Goal: Browse casually: Explore the website without a specific task or goal

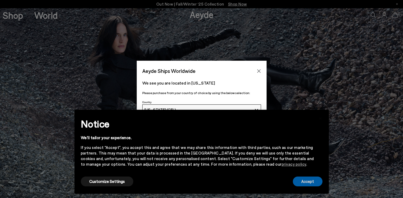
click at [303, 184] on button "Accept" at bounding box center [308, 182] width 30 height 10
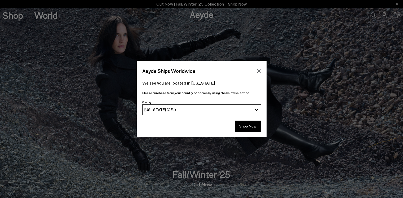
click at [238, 114] on button "[US_STATE] (GEL)" at bounding box center [201, 109] width 119 height 11
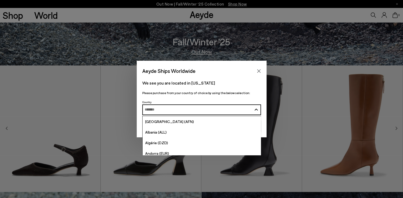
scroll to position [80, 0]
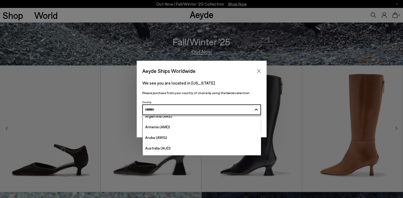
click at [367, 30] on div "Aeyde Ships Worldwide We see you are located in Georgia Please purchase from yo…" at bounding box center [201, 99] width 403 height 198
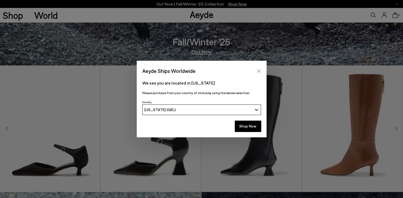
click at [262, 71] on button "Close" at bounding box center [259, 71] width 8 height 8
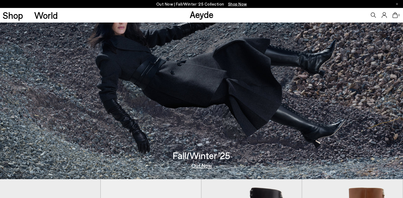
scroll to position [0, 0]
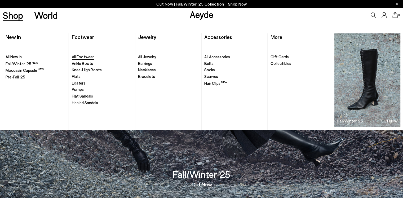
click at [87, 57] on span "All Footwear" at bounding box center [83, 56] width 22 height 5
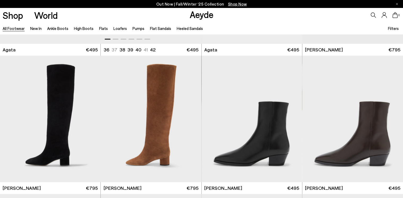
scroll to position [265, 0]
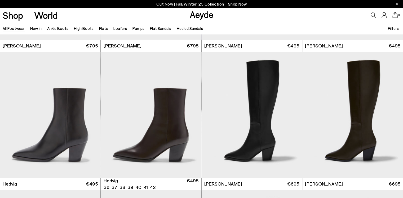
scroll to position [557, 0]
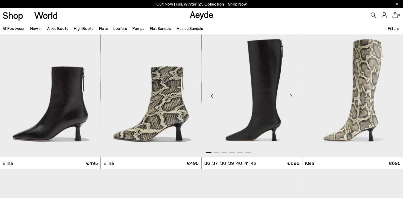
click at [291, 97] on div "Next slide" at bounding box center [292, 96] width 16 height 16
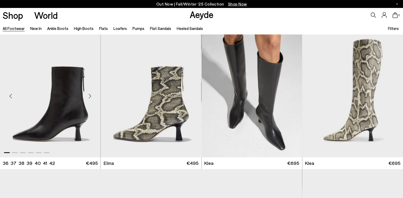
click at [91, 96] on div "Next slide" at bounding box center [90, 96] width 16 height 16
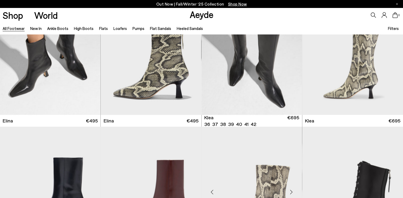
scroll to position [690, 0]
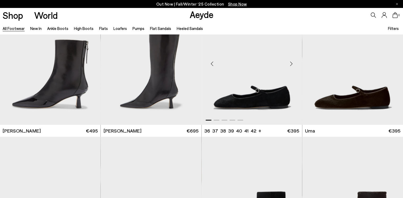
scroll to position [1353, 0]
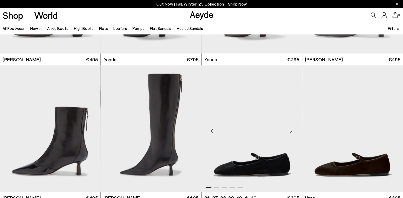
click at [292, 131] on div "Next slide" at bounding box center [292, 131] width 16 height 16
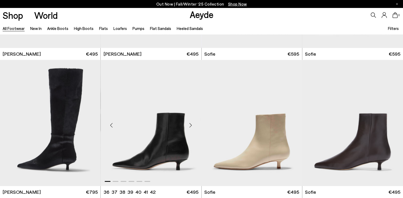
scroll to position [1644, 0]
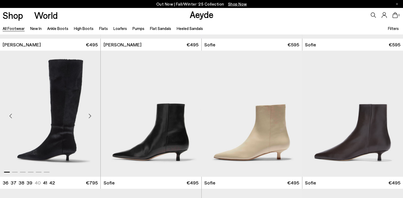
click at [89, 115] on div "Next slide" at bounding box center [90, 116] width 16 height 16
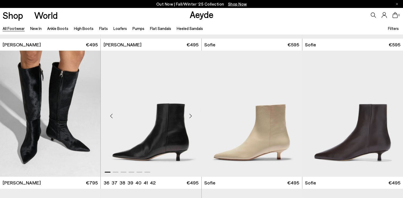
click at [189, 116] on div "Next slide" at bounding box center [191, 116] width 16 height 16
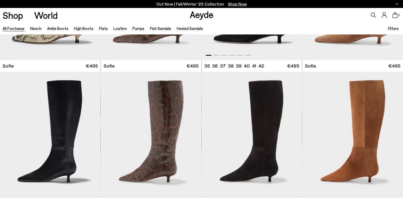
scroll to position [1909, 0]
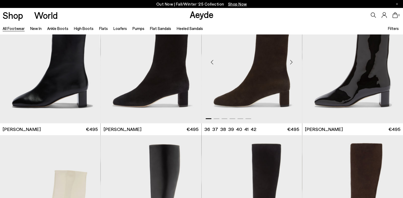
scroll to position [2334, 0]
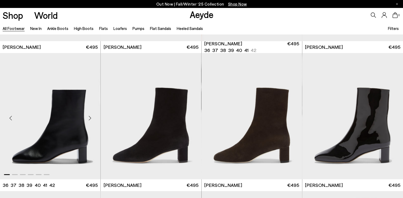
click at [91, 119] on div "Next slide" at bounding box center [90, 118] width 16 height 16
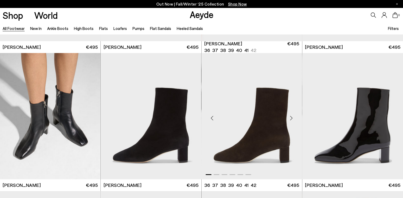
click at [292, 117] on div "Next slide" at bounding box center [292, 118] width 16 height 16
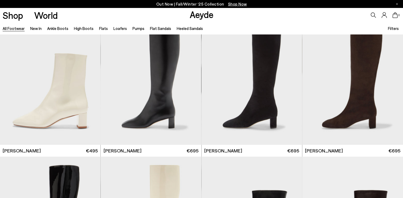
scroll to position [2626, 0]
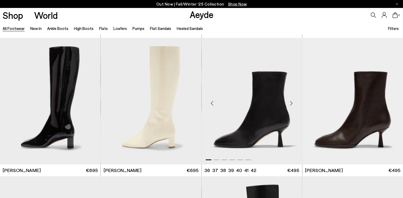
click at [293, 102] on div "Next slide" at bounding box center [292, 103] width 16 height 16
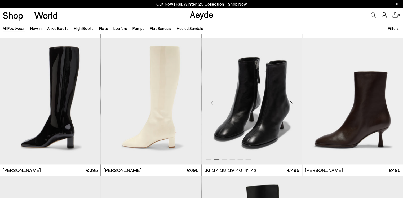
click at [293, 102] on div "Next slide" at bounding box center [292, 103] width 16 height 16
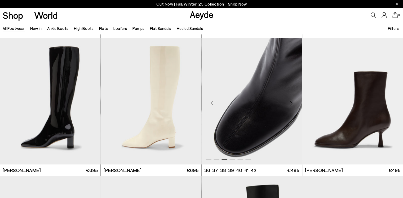
click at [293, 102] on div "Next slide" at bounding box center [292, 103] width 16 height 16
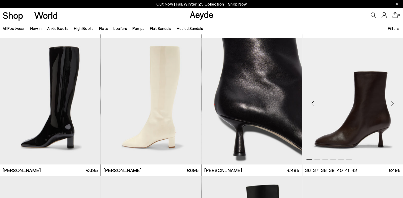
click at [394, 104] on div "Next slide" at bounding box center [393, 103] width 16 height 16
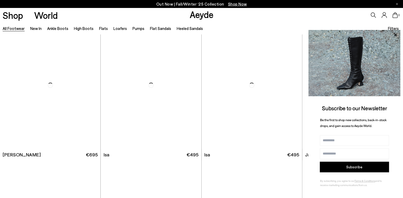
scroll to position [3227, 0]
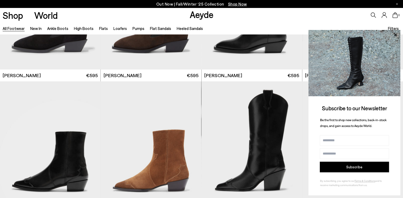
scroll to position [4182, 0]
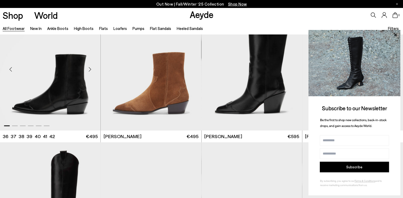
click at [92, 71] on div "Next slide" at bounding box center [90, 69] width 16 height 16
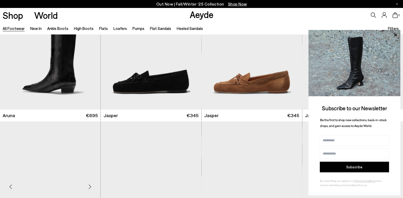
scroll to position [4473, 0]
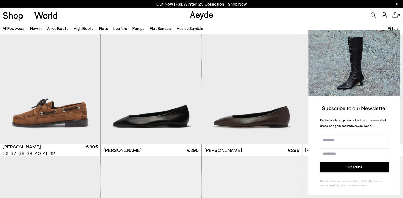
scroll to position [5263, 0]
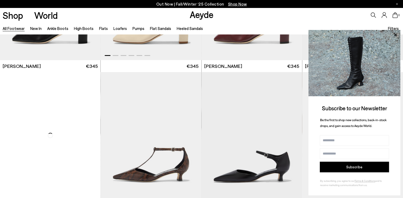
scroll to position [5992, 0]
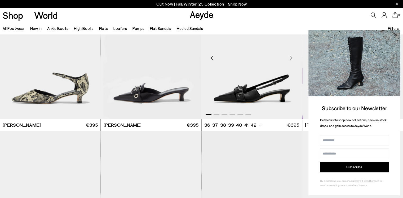
click at [293, 57] on div "Next slide" at bounding box center [292, 58] width 16 height 16
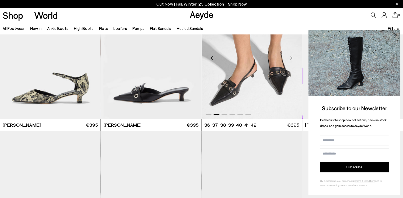
click at [293, 57] on div "Next slide" at bounding box center [292, 58] width 16 height 16
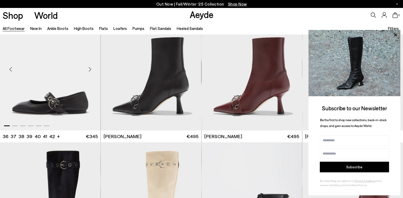
scroll to position [6231, 0]
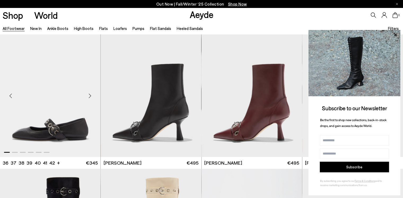
click at [90, 95] on div "Next slide" at bounding box center [90, 96] width 16 height 16
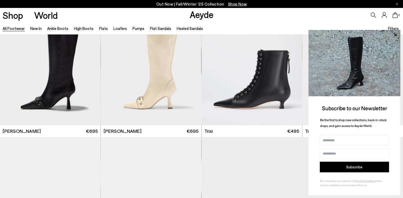
scroll to position [6628, 0]
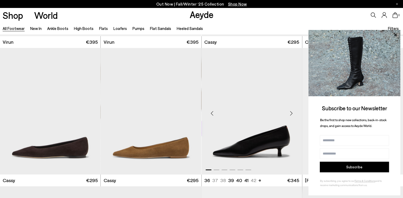
click at [292, 113] on div "Next slide" at bounding box center [292, 113] width 16 height 16
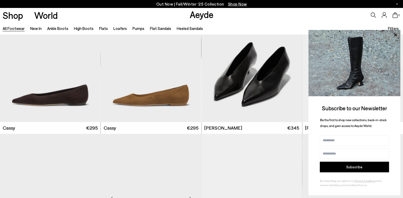
scroll to position [6788, 0]
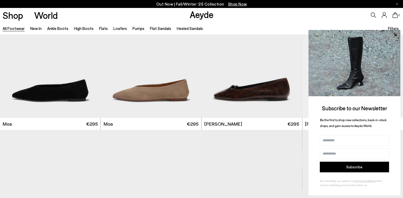
scroll to position [7451, 0]
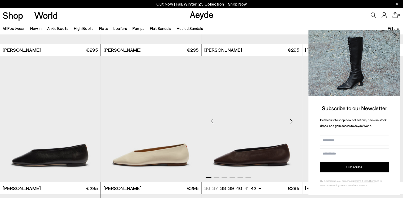
click at [291, 114] on div "Next slide" at bounding box center [292, 122] width 16 height 16
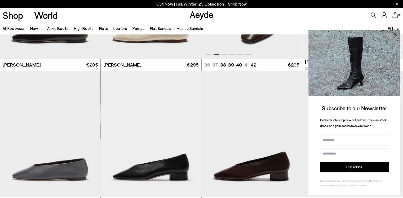
scroll to position [7583, 0]
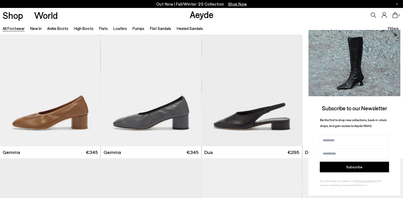
scroll to position [8034, 0]
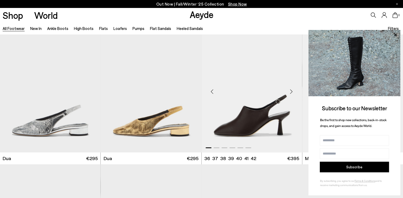
click at [291, 93] on div "Next slide" at bounding box center [292, 92] width 16 height 16
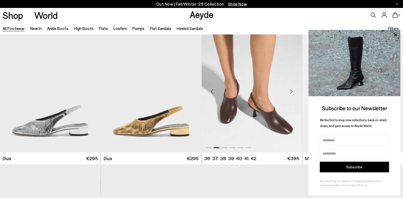
click at [291, 91] on div "Next slide" at bounding box center [292, 92] width 16 height 16
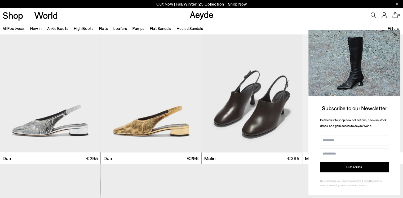
scroll to position [8140, 0]
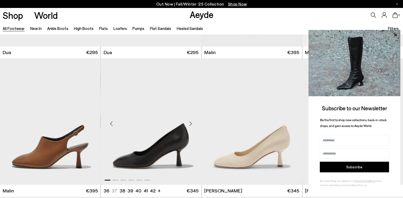
click at [191, 124] on div "Next slide" at bounding box center [191, 124] width 16 height 16
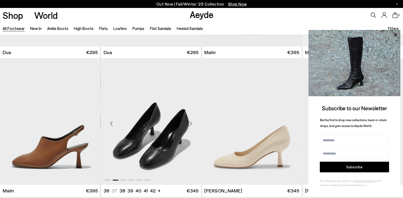
click at [191, 124] on div "Next slide" at bounding box center [191, 124] width 16 height 16
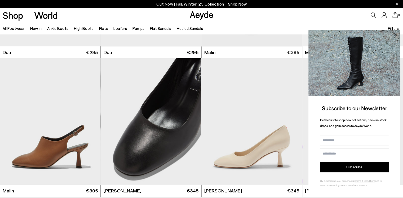
scroll to position [8432, 0]
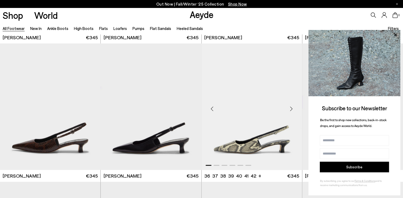
click at [292, 109] on div "Next slide" at bounding box center [292, 109] width 16 height 16
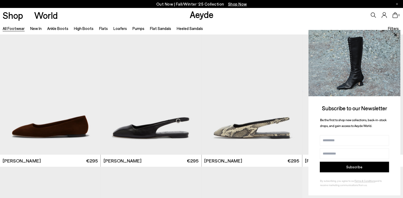
scroll to position [9280, 0]
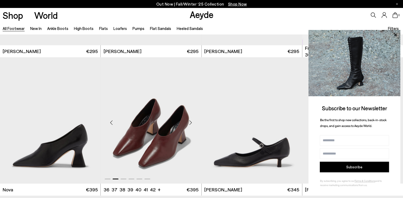
click at [191, 122] on div "Next slide" at bounding box center [191, 123] width 16 height 16
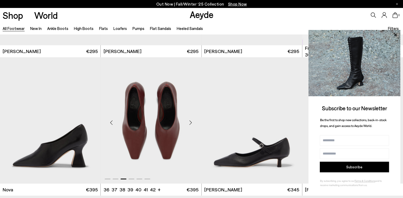
click at [189, 122] on div "Next slide" at bounding box center [191, 123] width 16 height 16
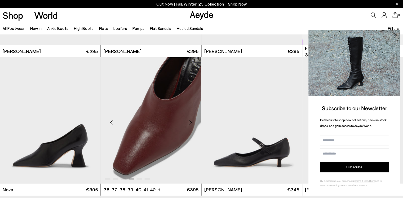
click at [190, 122] on div "Next slide" at bounding box center [191, 123] width 16 height 16
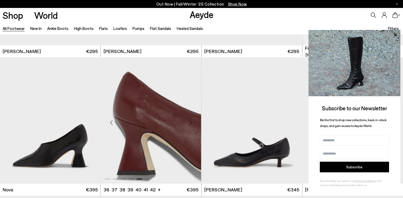
click at [190, 122] on div "Next slide" at bounding box center [191, 123] width 16 height 16
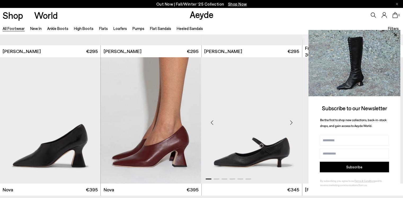
click at [293, 120] on div "Next slide" at bounding box center [292, 123] width 16 height 16
click at [292, 121] on div "Next slide" at bounding box center [292, 123] width 16 height 16
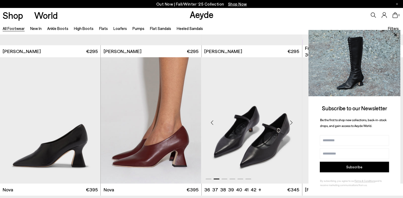
click at [291, 122] on div "Next slide" at bounding box center [292, 123] width 16 height 16
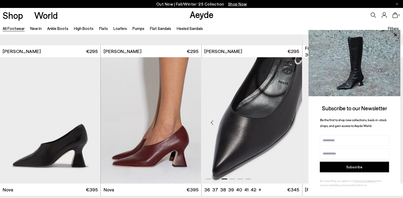
click at [291, 122] on div "Next slide" at bounding box center [292, 123] width 16 height 16
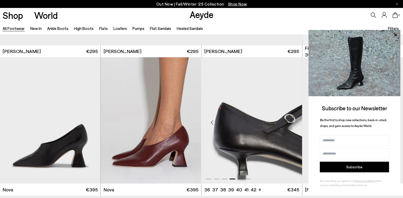
click at [291, 122] on div "Next slide" at bounding box center [292, 123] width 16 height 16
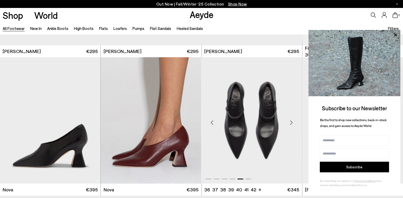
click at [291, 122] on div "Next slide" at bounding box center [292, 123] width 16 height 16
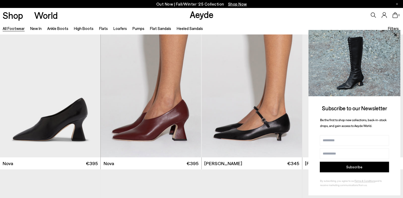
scroll to position [9970, 0]
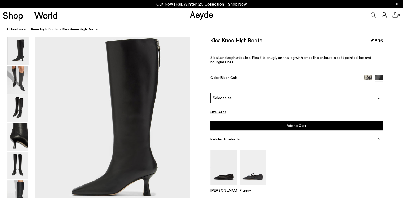
scroll to position [27, 0]
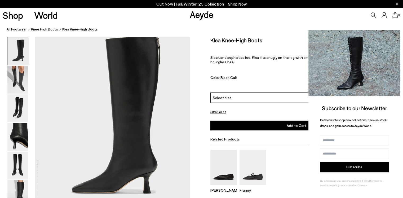
scroll to position [16, 0]
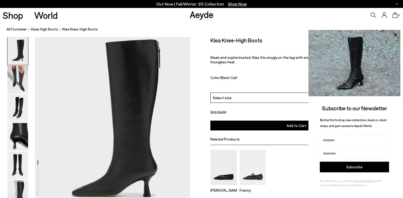
drag, startPoint x: 15, startPoint y: 83, endPoint x: 51, endPoint y: 90, distance: 36.8
click at [15, 83] on img at bounding box center [17, 80] width 21 height 28
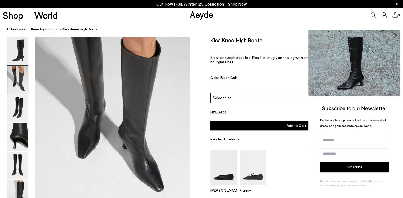
scroll to position [240, 0]
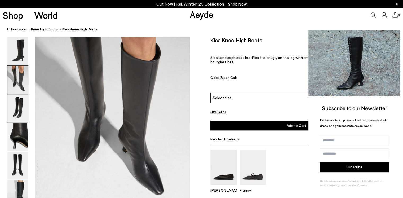
click at [23, 112] on img at bounding box center [17, 108] width 21 height 28
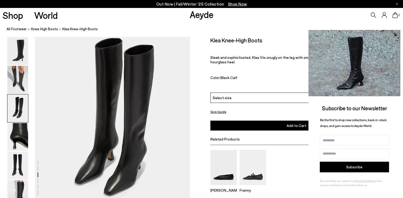
scroll to position [442, 0]
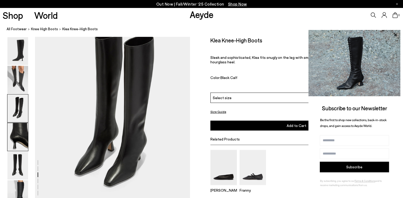
click at [15, 137] on img at bounding box center [17, 137] width 21 height 28
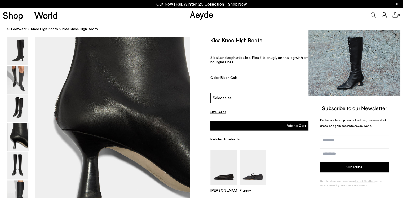
scroll to position [677, 0]
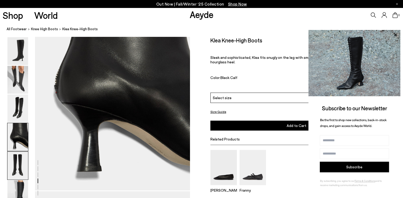
click at [21, 165] on img at bounding box center [17, 166] width 21 height 28
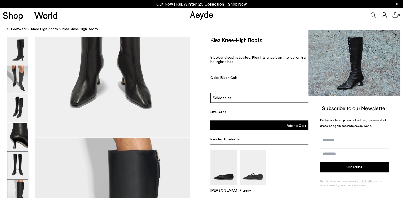
click at [24, 189] on img at bounding box center [17, 194] width 21 height 28
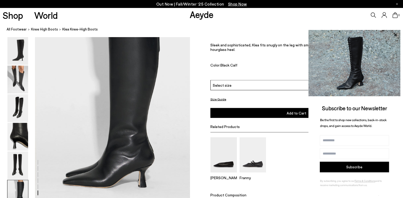
scroll to position [1049, 0]
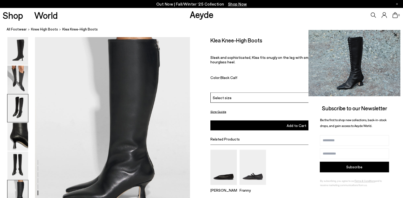
click at [19, 112] on img at bounding box center [17, 108] width 21 height 28
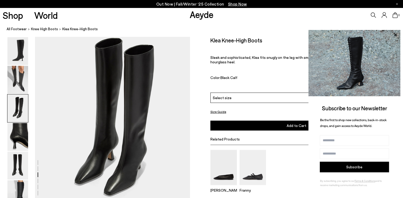
scroll to position [437, 0]
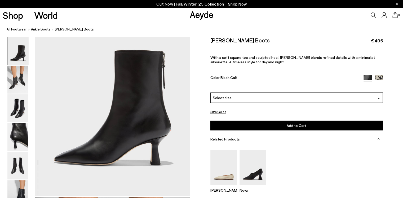
scroll to position [53, 0]
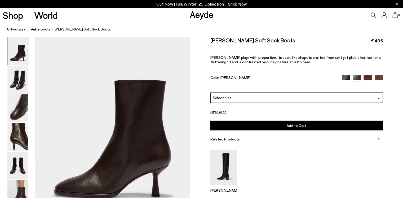
scroll to position [27, 0]
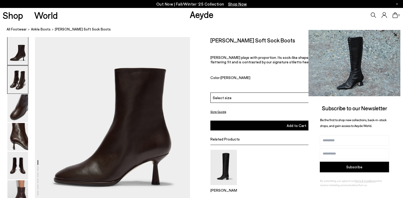
click at [21, 81] on img at bounding box center [17, 80] width 21 height 28
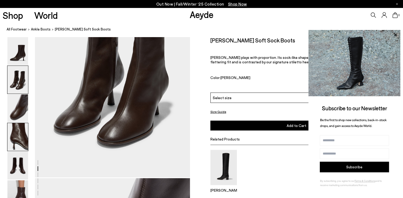
scroll to position [288, 0]
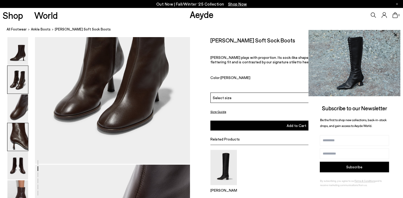
click at [19, 143] on img at bounding box center [17, 137] width 21 height 28
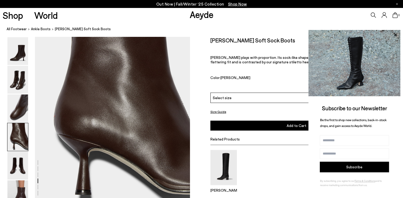
scroll to position [677, 0]
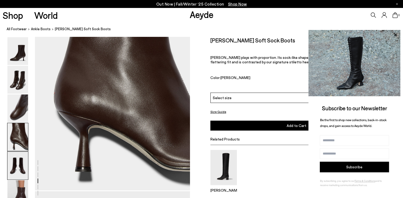
click at [18, 169] on img at bounding box center [17, 166] width 21 height 28
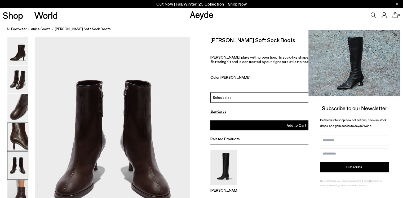
click at [18, 151] on img at bounding box center [17, 137] width 21 height 28
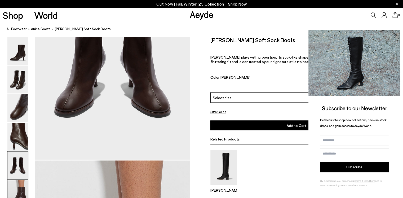
click at [18, 189] on img at bounding box center [17, 194] width 21 height 28
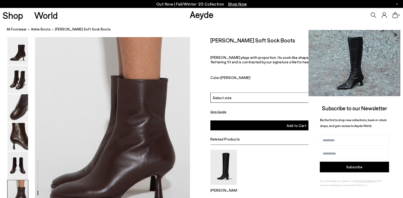
scroll to position [1023, 0]
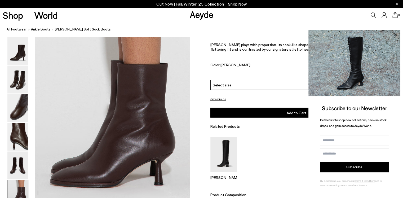
scroll to position [1054, 0]
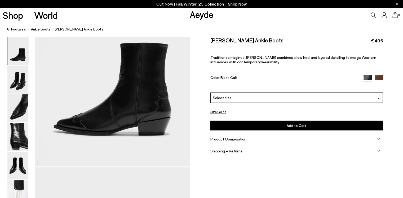
scroll to position [80, 0]
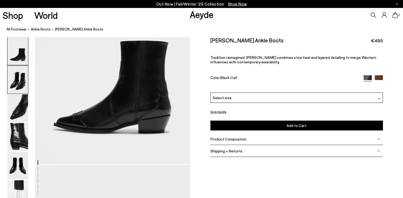
click at [17, 84] on img at bounding box center [17, 80] width 21 height 28
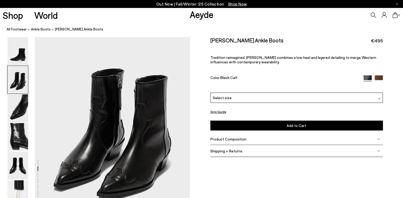
scroll to position [235, 0]
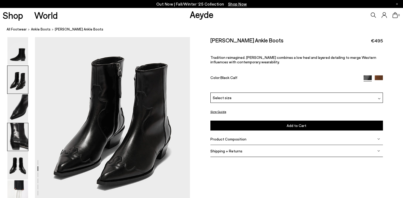
click at [18, 141] on img at bounding box center [17, 137] width 21 height 28
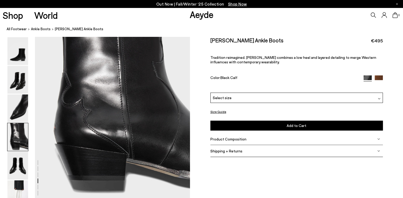
scroll to position [677, 0]
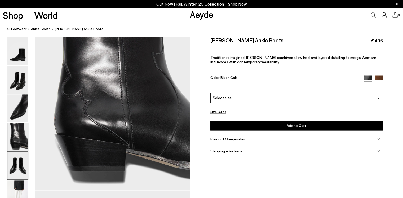
click at [17, 164] on img at bounding box center [17, 166] width 21 height 28
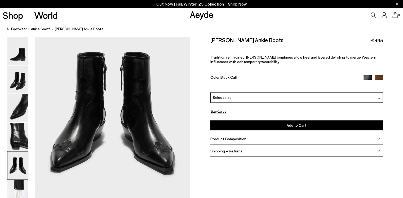
scroll to position [858, 0]
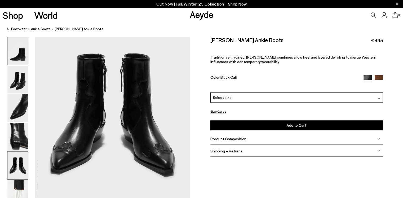
click at [19, 50] on img at bounding box center [17, 51] width 21 height 28
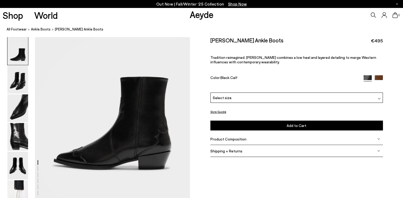
scroll to position [53, 0]
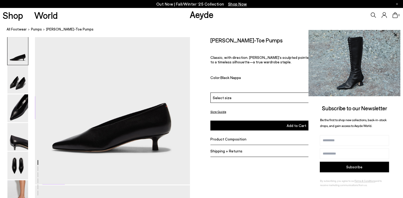
scroll to position [80, 0]
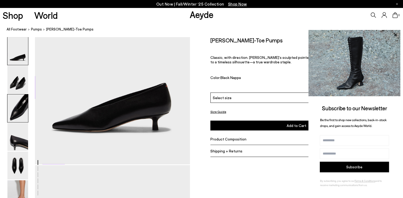
click at [18, 110] on img at bounding box center [17, 108] width 21 height 28
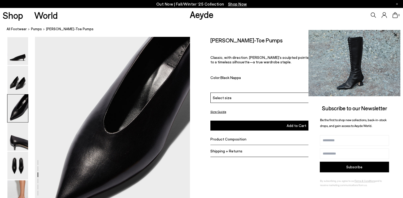
scroll to position [442, 0]
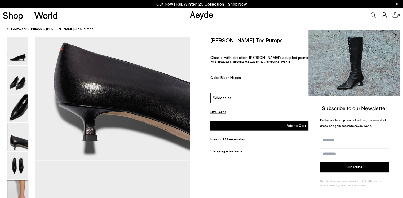
click at [21, 186] on img at bounding box center [17, 194] width 21 height 28
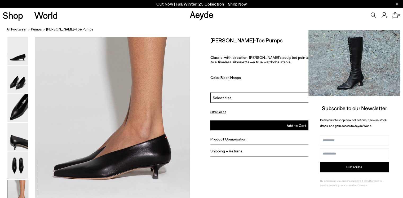
scroll to position [1076, 0]
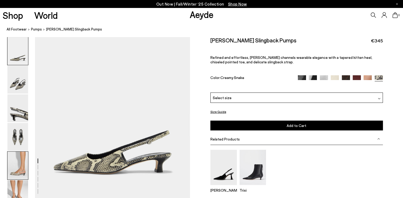
click at [19, 167] on img at bounding box center [17, 166] width 21 height 28
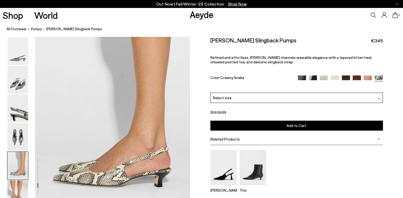
scroll to position [839, 0]
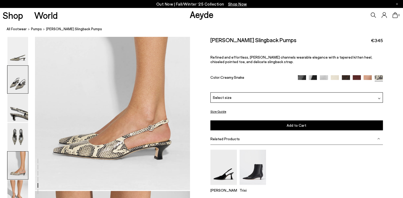
click at [26, 84] on img at bounding box center [17, 80] width 21 height 28
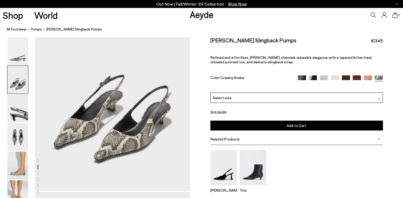
scroll to position [216, 0]
